Goal: Information Seeking & Learning: Learn about a topic

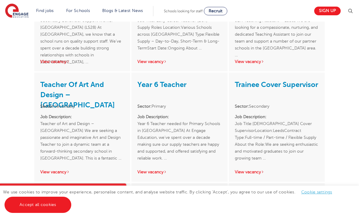
scroll to position [991, 0]
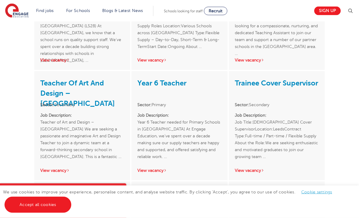
click at [258, 79] on link "Trainee Cover Supervisor" at bounding box center [276, 83] width 83 height 8
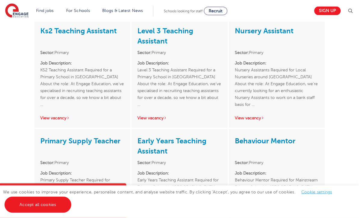
click at [175, 130] on div "Early Years Teaching Assistant Sector: Primary Job Description: Early Years Tea…" at bounding box center [179, 181] width 96 height 102
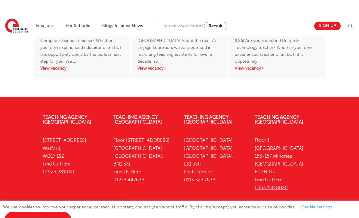
scroll to position [1407, 0]
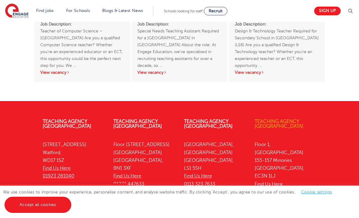
click at [264, 119] on link "Teaching Agency [GEOGRAPHIC_DATA]" at bounding box center [279, 124] width 49 height 10
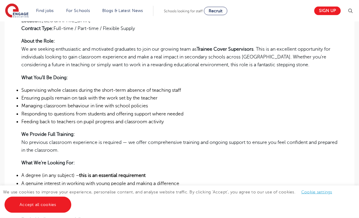
click at [171, 126] on div "Job Title: [DEMOGRAPHIC_DATA] Cover Supervisor Location: [GEOGRAPHIC_DATA] Cont…" at bounding box center [179, 188] width 316 height 395
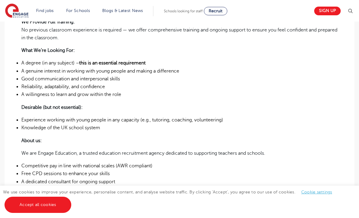
click at [171, 126] on li "Knowledge of the UK school system" at bounding box center [179, 128] width 316 height 8
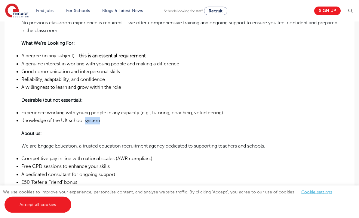
scroll to position [304, 0]
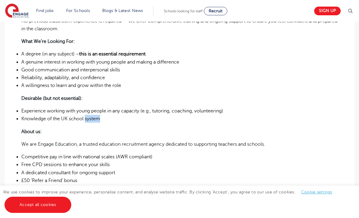
click at [175, 128] on p "About us:" at bounding box center [179, 132] width 316 height 8
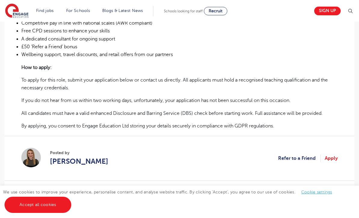
scroll to position [491, 0]
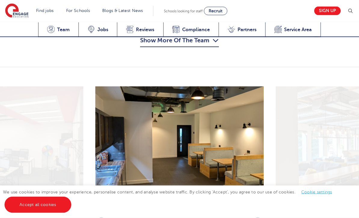
scroll to position [949, 0]
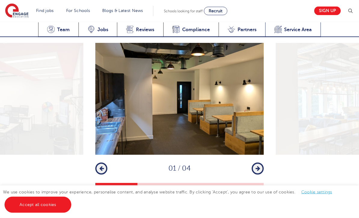
click at [101, 163] on button "Previous" at bounding box center [101, 169] width 12 height 12
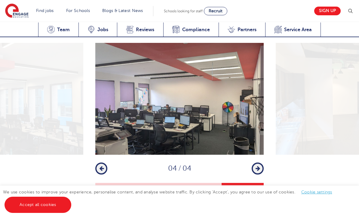
click at [100, 163] on button "Previous" at bounding box center [101, 169] width 12 height 12
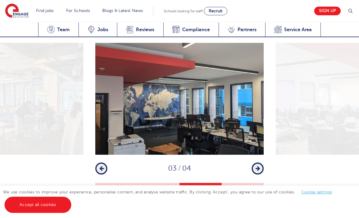
click at [99, 133] on div "1 2 3 4 Previous 03 / 04 Next" at bounding box center [179, 114] width 359 height 143
click at [102, 166] on icon "button" at bounding box center [101, 168] width 5 height 5
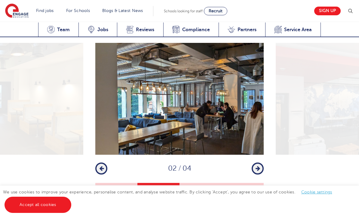
click at [100, 163] on button "Previous" at bounding box center [101, 169] width 12 height 12
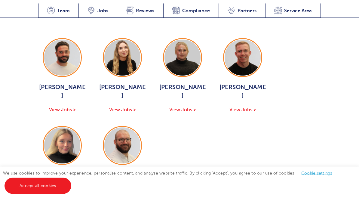
scroll to position [771, 0]
